Goal: Task Accomplishment & Management: Complete application form

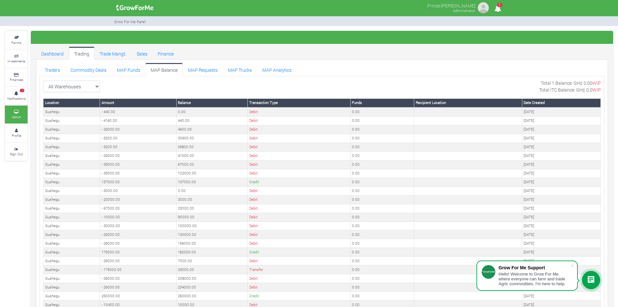
click at [130, 84] on div "All Warehouses TDX Navrongo Walewale Garu (Faranaya) Kintampo Langbensi WamiAgr…" at bounding box center [321, 86] width 557 height 14
click at [229, 74] on link "MAP Trucks" at bounding box center [240, 69] width 34 height 13
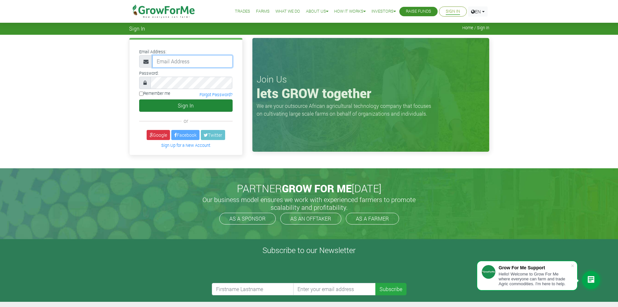
type input "trade@growforme.com"
click at [207, 105] on button "Sign In" at bounding box center [185, 105] width 93 height 12
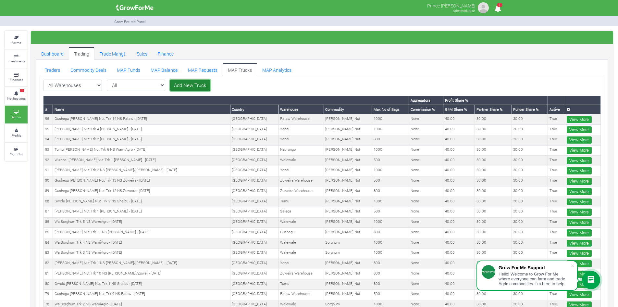
click at [173, 84] on link "Add New Truck" at bounding box center [190, 85] width 40 height 12
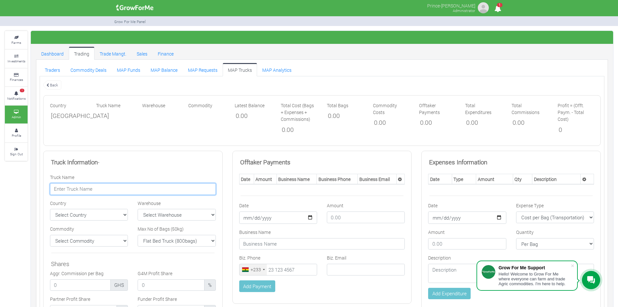
click at [155, 187] on input "text" at bounding box center [133, 189] width 166 height 12
paste input "Gwolu Shea Nut Trk 3 NS Shaibu - 11/09/2025"
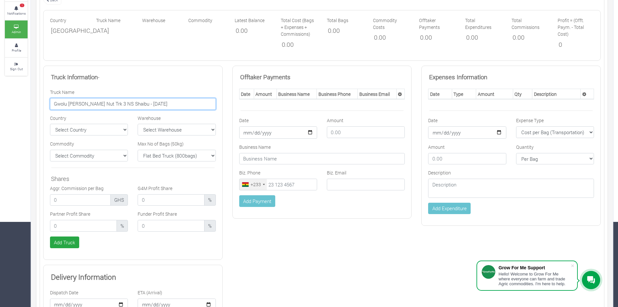
scroll to position [87, 0]
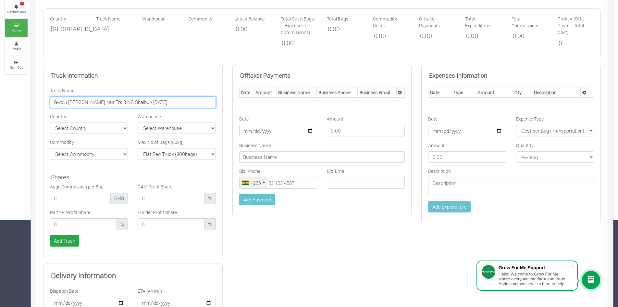
type input "Gwolu Shea Nut Trk 3 NS Shaibu - 11/09/2025"
click at [199, 125] on select "Select Warehouse TDX Navrongo Walewale Garu (Faranaya) Kintampo" at bounding box center [177, 128] width 78 height 12
select select "9"
click at [138, 122] on select "Select Warehouse TDX Navrongo Walewale Garu (Faranaya) Kintampo" at bounding box center [177, 128] width 78 height 12
click at [187, 152] on select "Flat Bed Truck (800bags) Bucket Truck (1000bags) Rhino Truck 1 (500bags) Rhino …" at bounding box center [177, 154] width 78 height 12
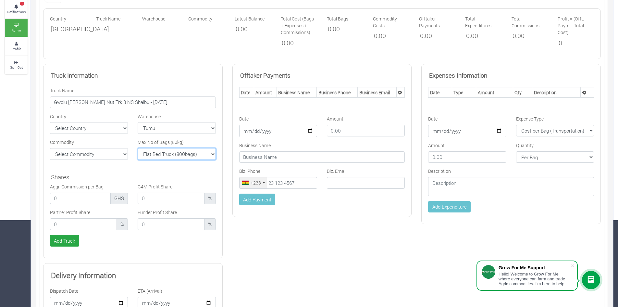
select select "1000"
click at [138, 148] on select "Flat Bed Truck (800bags) Bucket Truck (1000bags) Rhino Truck 1 (500bags) Rhino …" at bounding box center [177, 154] width 78 height 12
click at [119, 128] on select "Select Country Ghana Nigeria" at bounding box center [89, 128] width 78 height 12
select select "[GEOGRAPHIC_DATA]"
click at [50, 122] on select "Select Country Ghana Nigeria" at bounding box center [89, 128] width 78 height 12
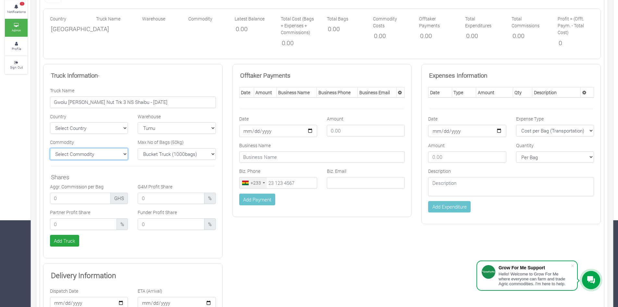
click at [102, 151] on select "Select Commodity Yellow Maize Chicken Cocoa Tractor Royal Aroma" at bounding box center [89, 154] width 78 height 12
select select "11"
click at [50, 148] on select "Select Commodity Yellow Maize Chicken Cocoa Tractor Royal Aroma" at bounding box center [89, 154] width 78 height 12
click at [65, 226] on input "number" at bounding box center [83, 224] width 67 height 12
type input "30.00"
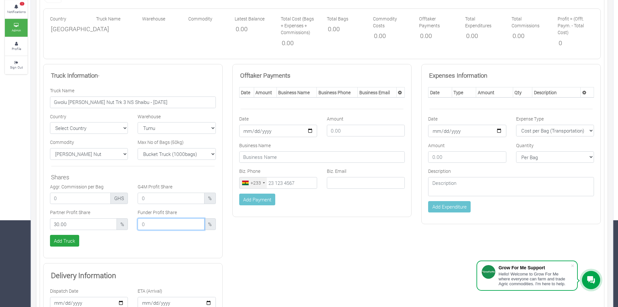
click at [154, 225] on input "number" at bounding box center [171, 224] width 67 height 12
type input "30.00"
click at [151, 201] on input "number" at bounding box center [171, 198] width 67 height 12
type input "40.00"
click at [56, 243] on button "Add Truck" at bounding box center [64, 241] width 29 height 12
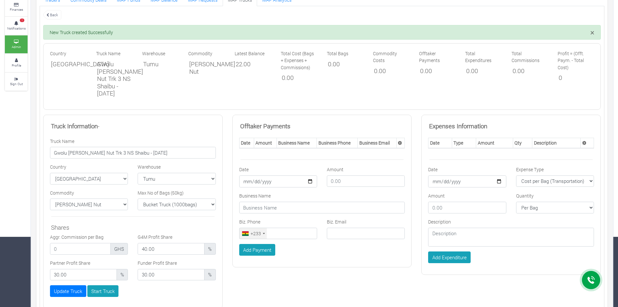
scroll to position [124, 0]
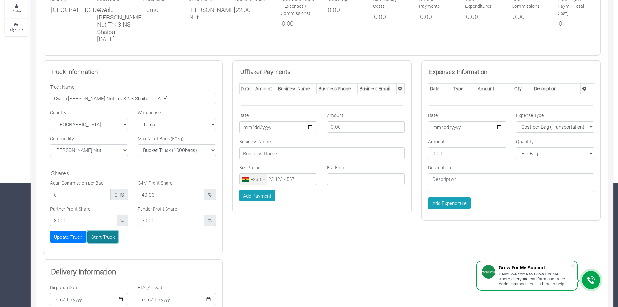
click at [104, 231] on button "Start Truck" at bounding box center [102, 237] width 31 height 12
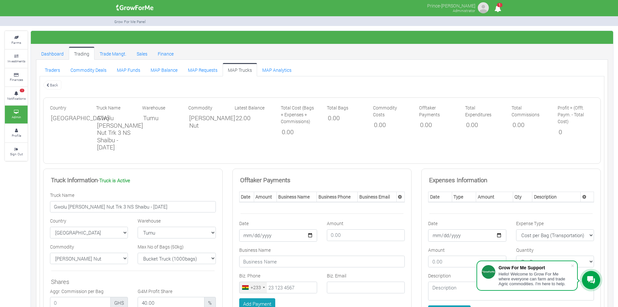
click at [90, 83] on div "Back" at bounding box center [321, 84] width 567 height 11
click at [128, 66] on link "MAP Funds" at bounding box center [129, 69] width 34 height 13
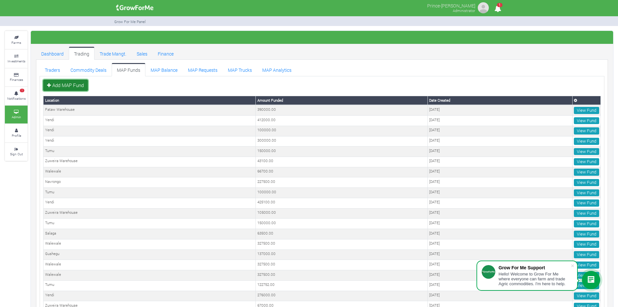
click at [77, 84] on link "Add MAP Fund" at bounding box center [65, 85] width 45 height 12
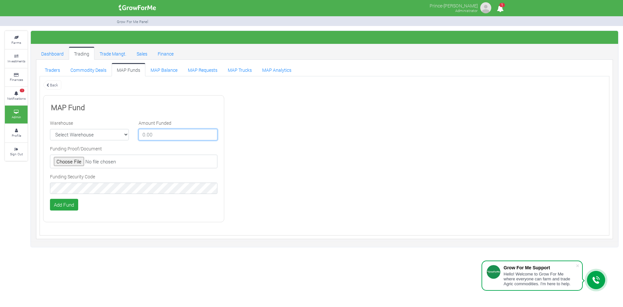
click at [170, 132] on input "number" at bounding box center [178, 135] width 79 height 12
type input "250000"
click at [89, 137] on select "Select Warehouse TDX Navrongo Walewale Garu (Faranaya) Kintampo Langbensi WamiA…" at bounding box center [89, 135] width 79 height 12
select select "9"
click at [50, 129] on select "Select Warehouse TDX Navrongo Walewale Garu (Faranaya) Kintampo Langbensi WamiA…" at bounding box center [89, 135] width 79 height 12
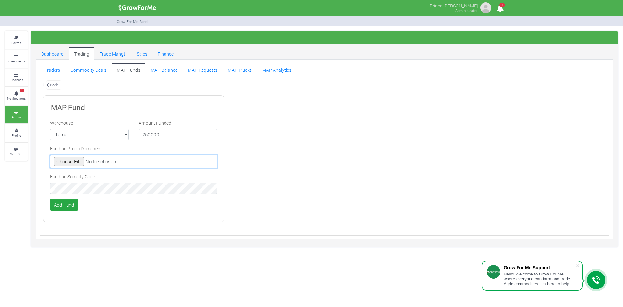
click at [74, 162] on input "file" at bounding box center [133, 161] width 167 height 14
type input "C:\fakepath\GHc 350,000.00.png"
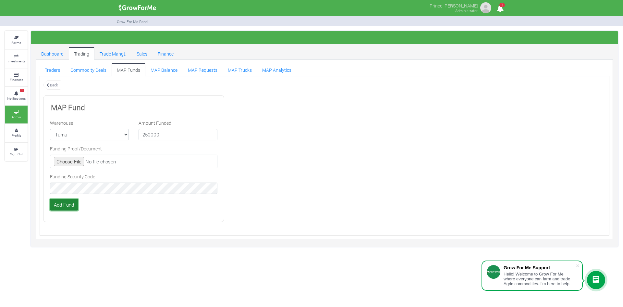
click at [65, 203] on button "Add Fund" at bounding box center [64, 205] width 28 height 12
